Goal: Task Accomplishment & Management: Manage account settings

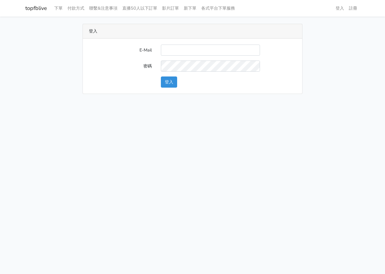
click at [197, 49] on input "E-Mail" at bounding box center [210, 50] width 99 height 11
click at [131, 65] on label "密碼" at bounding box center [120, 65] width 72 height 11
click at [186, 53] on input "E-Mail" at bounding box center [210, 50] width 99 height 11
type input "L123572232@gmail.com"
click at [175, 82] on button "登入" at bounding box center [169, 81] width 16 height 11
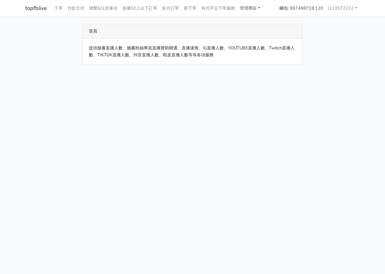
click at [252, 11] on link "管理專區" at bounding box center [249, 8] width 25 height 12
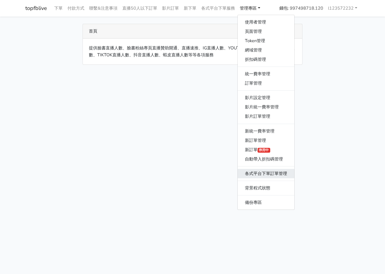
click at [271, 171] on link "各式平台下單訂單管理" at bounding box center [265, 173] width 57 height 9
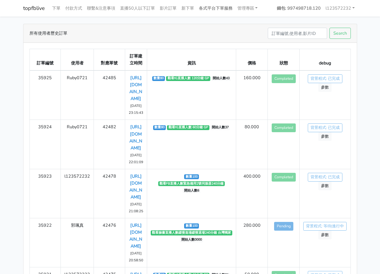
click at [223, 6] on link "各式平台下單服務" at bounding box center [216, 8] width 39 height 12
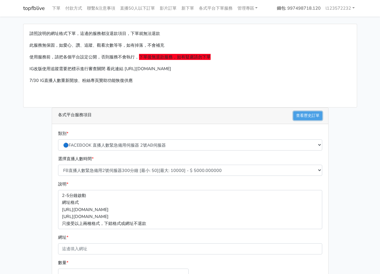
click at [312, 116] on link "查看歷史訂單" at bounding box center [307, 115] width 29 height 9
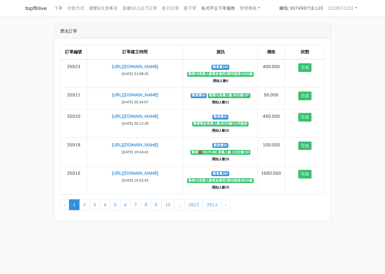
click at [225, 8] on link "各式平台下單服務" at bounding box center [218, 8] width 39 height 12
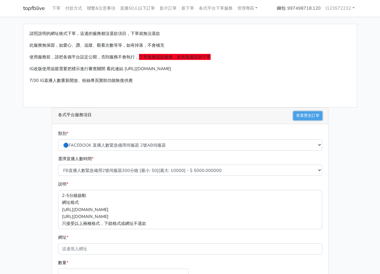
click at [305, 115] on link "查看歷史訂單" at bounding box center [307, 115] width 29 height 9
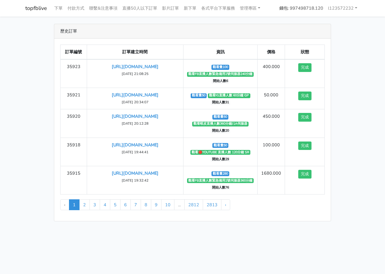
click at [261, 31] on div "歷史訂單" at bounding box center [192, 31] width 276 height 14
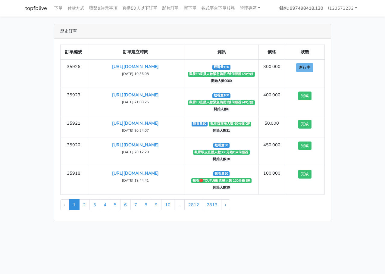
drag, startPoint x: 203, startPoint y: 36, endPoint x: 209, endPoint y: 30, distance: 8.3
click at [203, 36] on div "歷史訂單" at bounding box center [192, 31] width 276 height 14
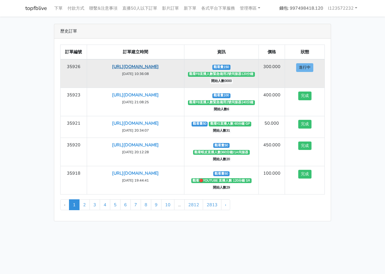
click at [144, 69] on link "[URL][DOMAIN_NAME]" at bounding box center [135, 66] width 47 height 6
